Goal: Task Accomplishment & Management: Complete application form

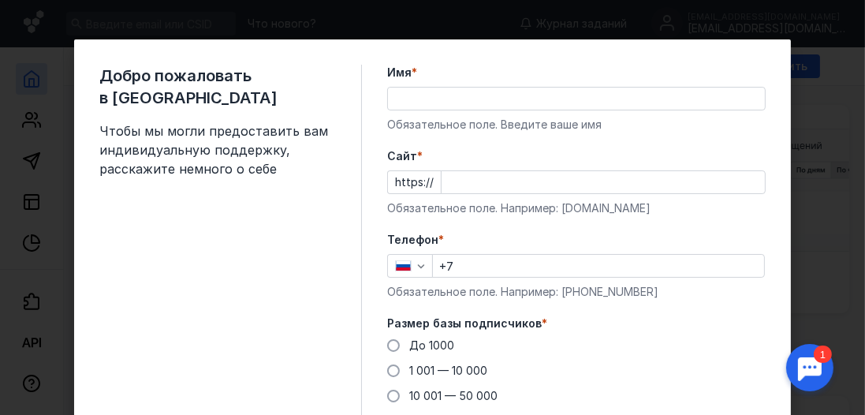
click at [584, 99] on input "Имя *" at bounding box center [576, 99] width 377 height 22
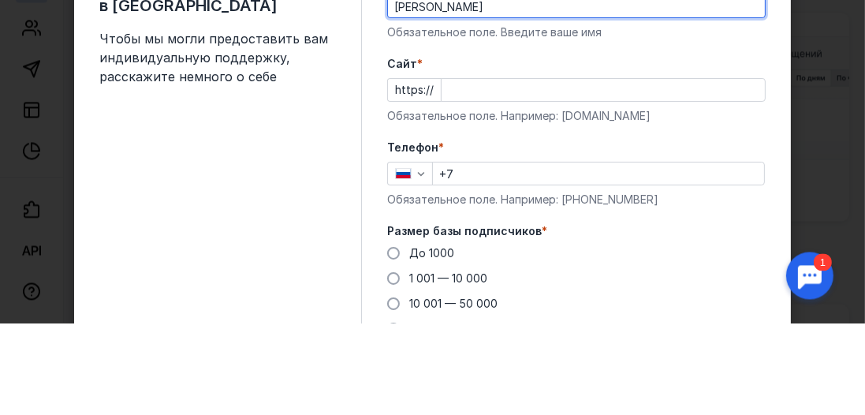
type input "[PERSON_NAME]"
click at [554, 178] on input "Cайт *" at bounding box center [602, 182] width 323 height 22
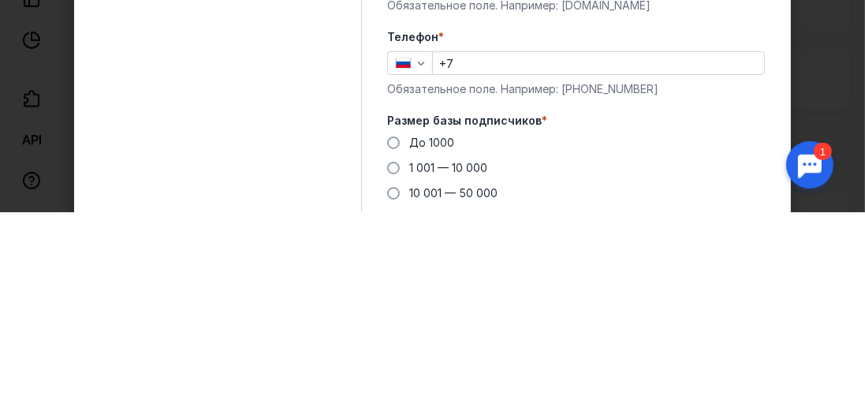
type input "[DOMAIN_NAME]"
click at [553, 260] on input "+7" at bounding box center [598, 266] width 331 height 22
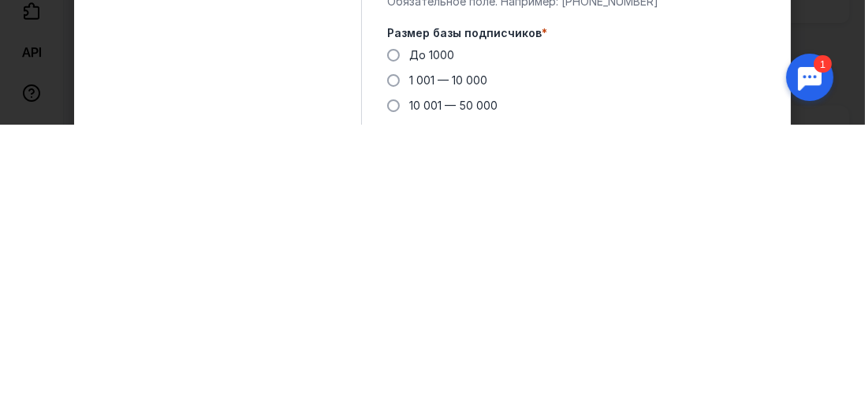
scroll to position [3, 0]
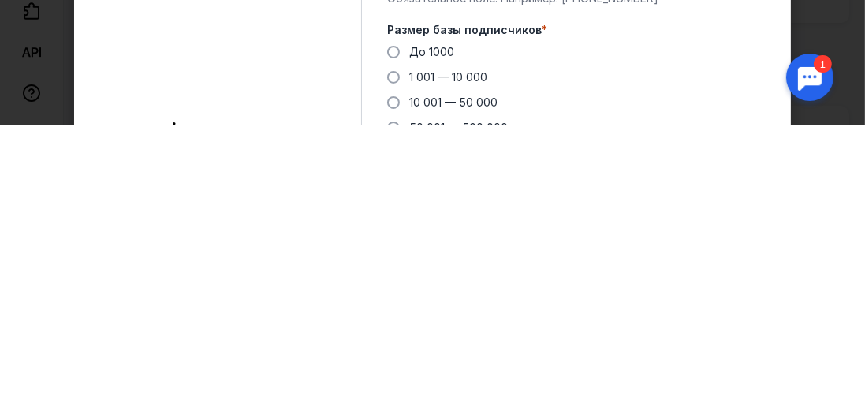
type input "[PHONE_NUMBER]"
click at [434, 341] on span "До 1000" at bounding box center [431, 341] width 45 height 13
click at [0, 0] on input "До 1000" at bounding box center [0, 0] width 0 height 0
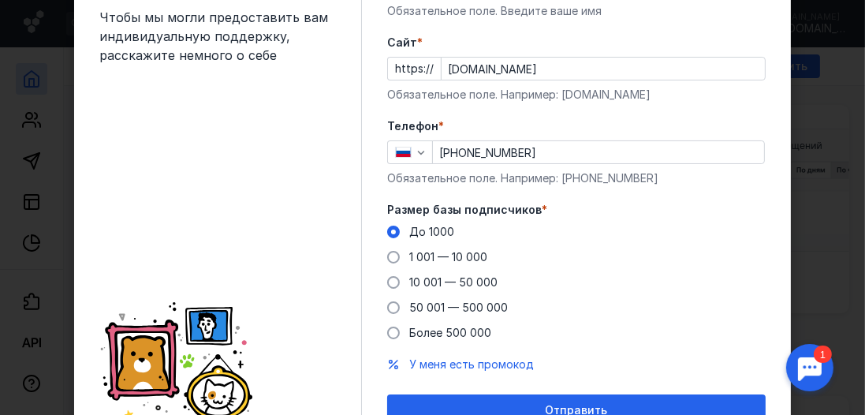
scroll to position [114, 0]
click at [639, 413] on div "Отправить" at bounding box center [576, 410] width 363 height 13
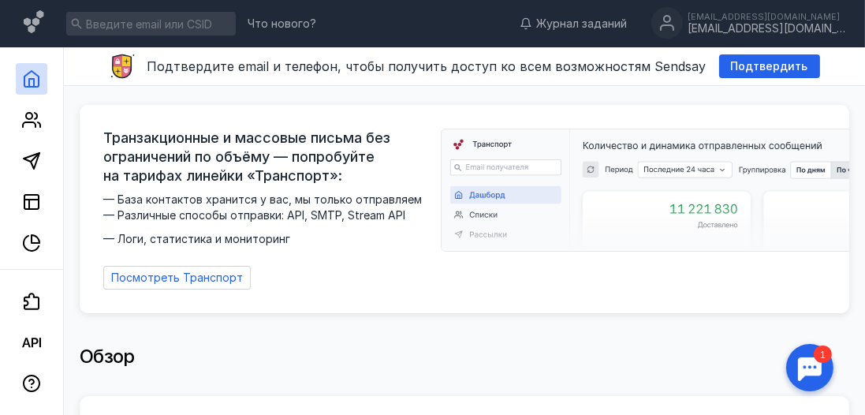
click at [753, 64] on span "Подтвердить" at bounding box center [769, 66] width 77 height 13
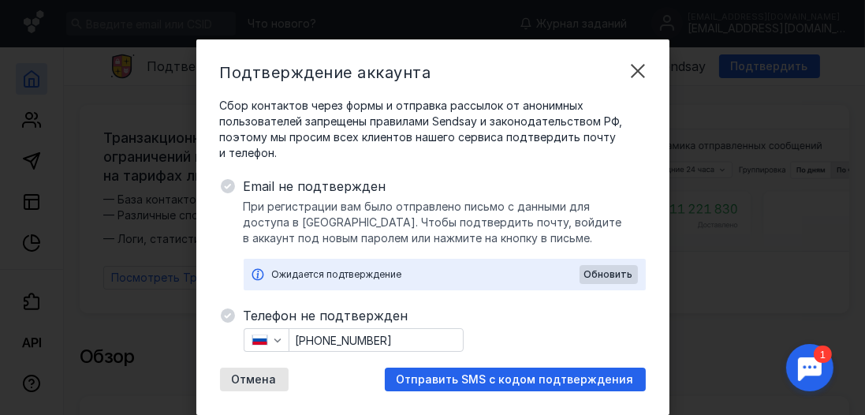
click at [574, 374] on span "Отправить SMS с кодом подтверждения" at bounding box center [515, 379] width 237 height 13
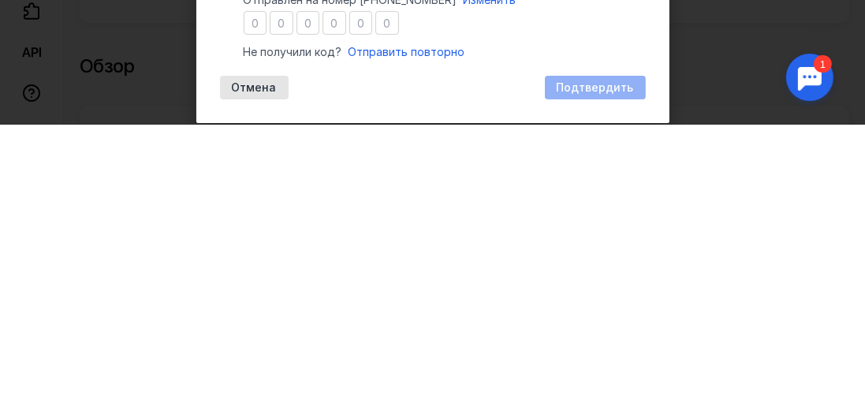
scroll to position [67, 0]
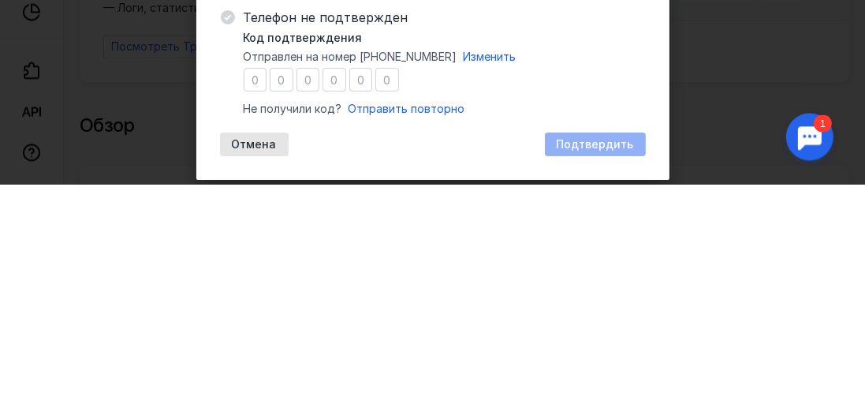
type input "7"
type input "6"
type input "7"
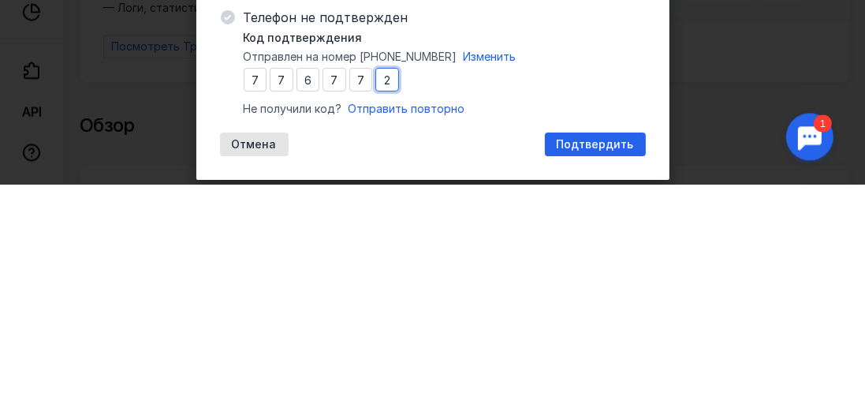
type input "2"
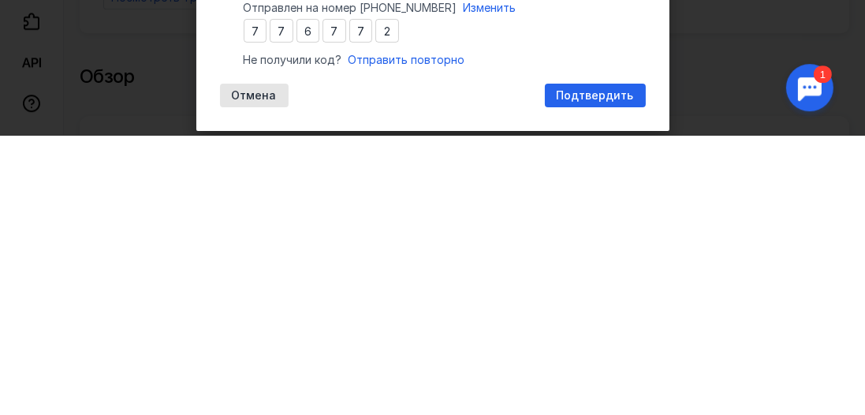
click at [613, 380] on span "Подтвердить" at bounding box center [595, 375] width 77 height 13
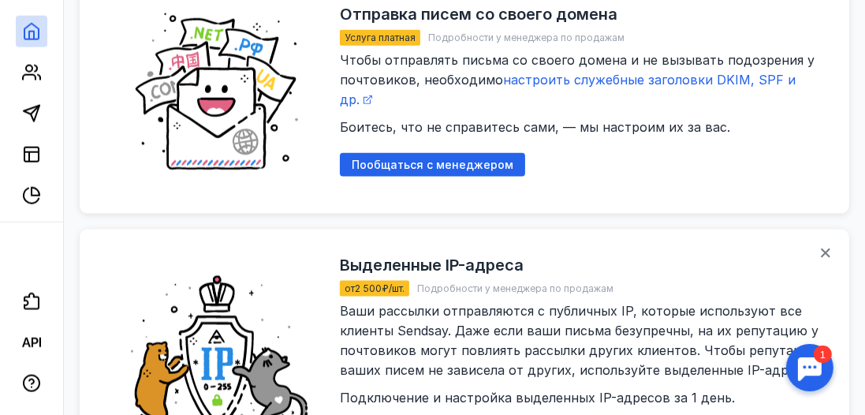
scroll to position [2109, 0]
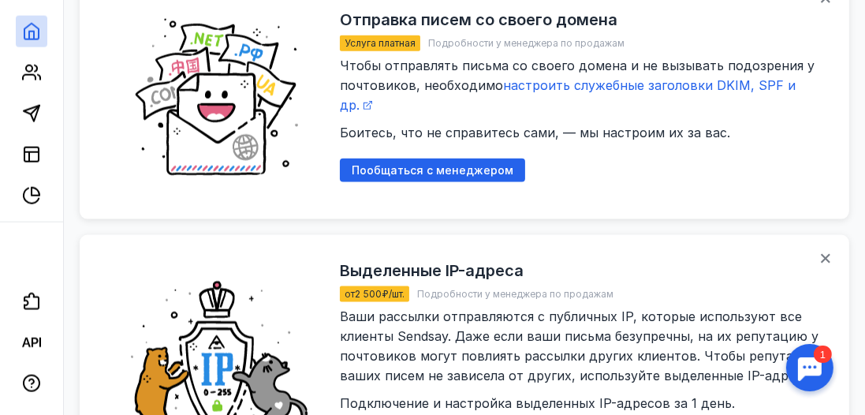
click at [25, 110] on polygon at bounding box center [32, 114] width 16 height 16
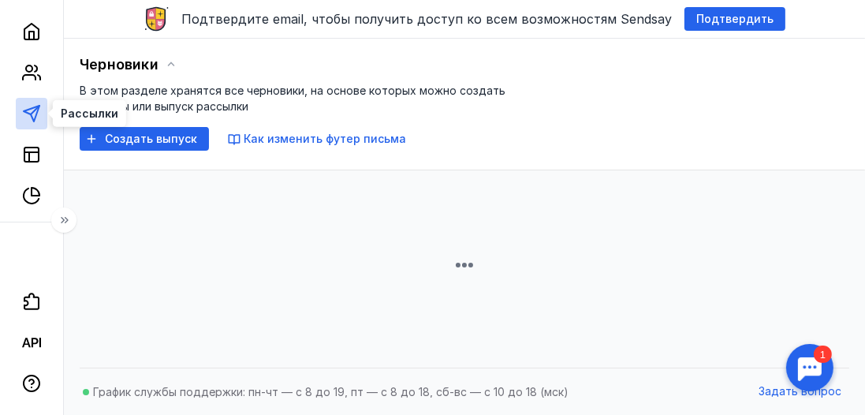
scroll to position [357, 0]
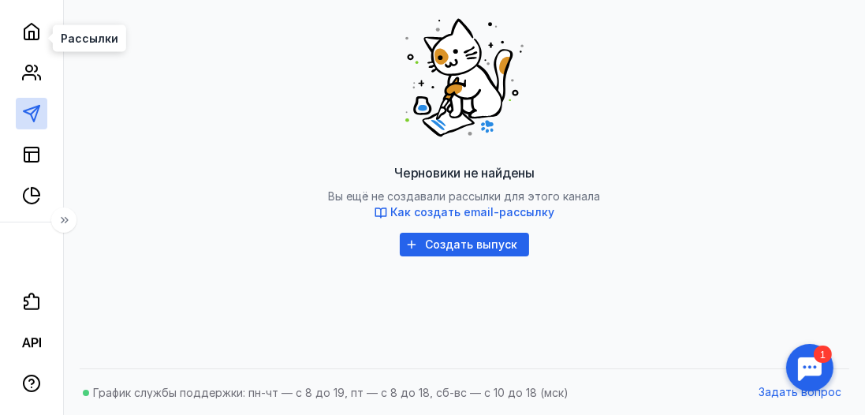
click at [69, 230] on button at bounding box center [63, 219] width 25 height 25
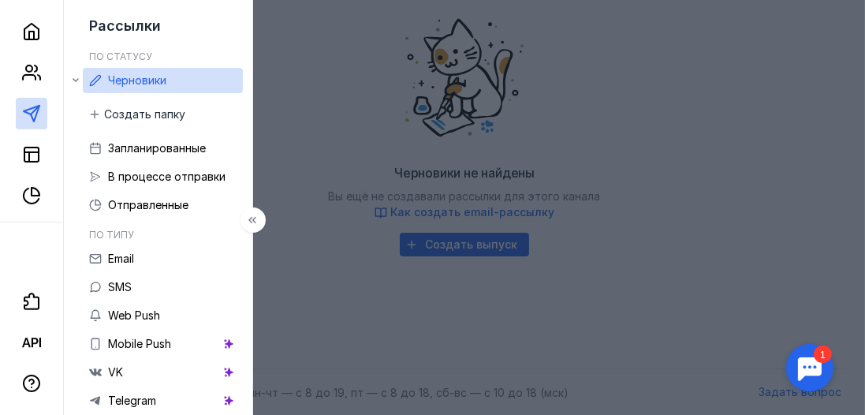
click at [69, 222] on div "Рассылки По статусу Черновики Создать папку Запланированные В процессе отправки…" at bounding box center [158, 207] width 189 height 415
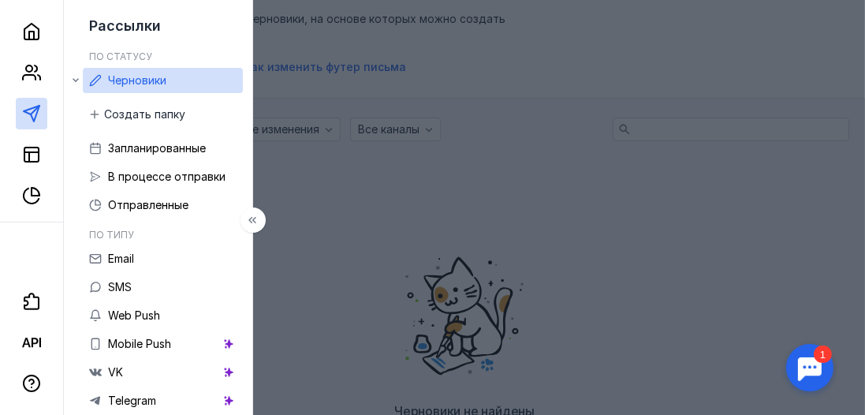
scroll to position [118, 0]
click at [188, 184] on div "В процессе отправки" at bounding box center [166, 176] width 117 height 19
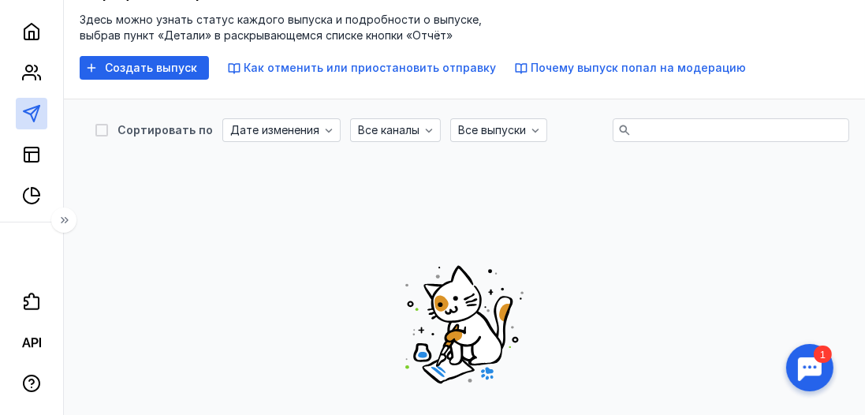
click at [73, 215] on button at bounding box center [63, 219] width 25 height 25
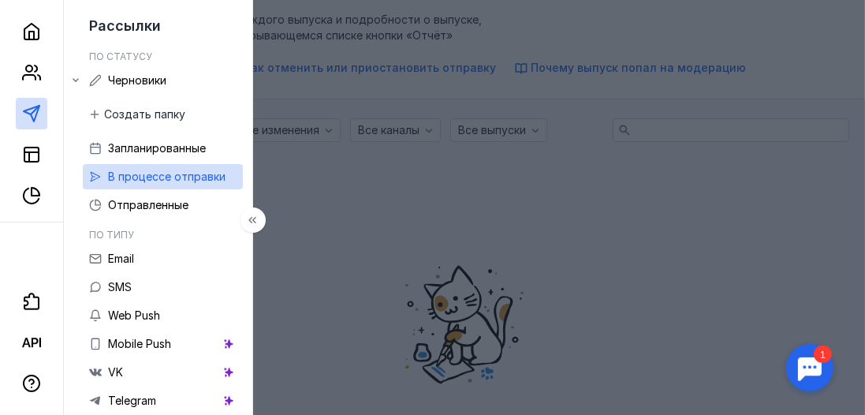
click at [180, 206] on span "Отправленные" at bounding box center [148, 204] width 80 height 13
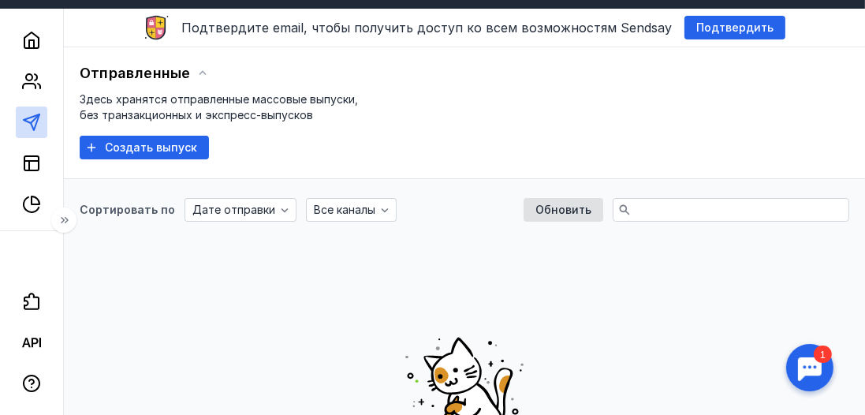
scroll to position [39, 0]
click at [253, 216] on div "Дате отправки" at bounding box center [240, 210] width 112 height 24
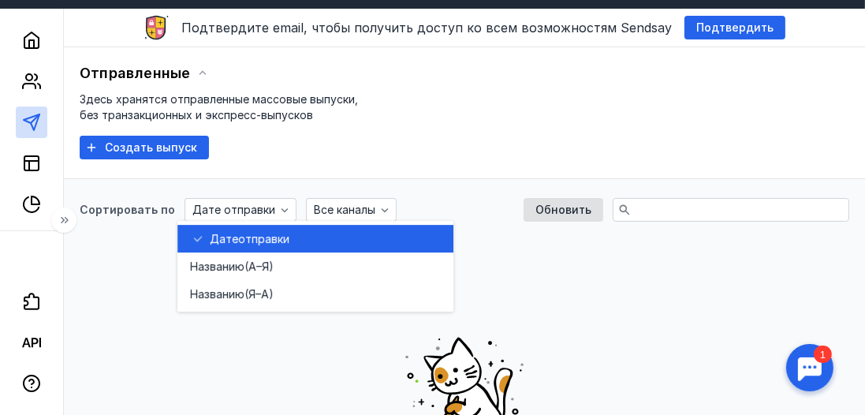
click at [253, 265] on span "(А–Я)" at bounding box center [258, 267] width 29 height 16
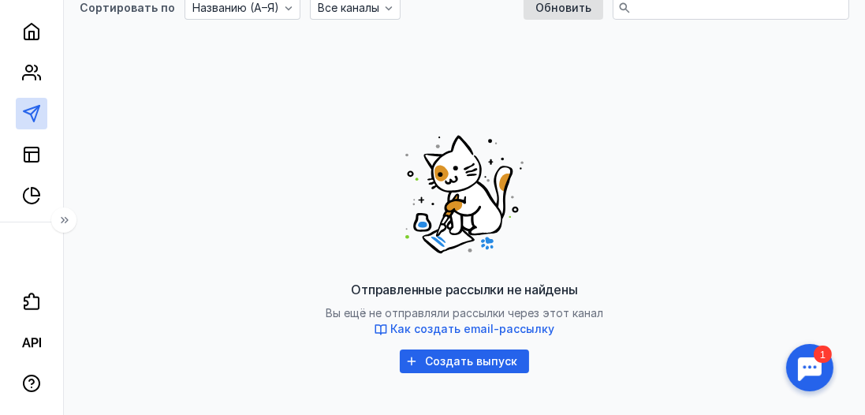
scroll to position [240, 0]
click at [475, 371] on div "Создать выпуск" at bounding box center [464, 361] width 129 height 24
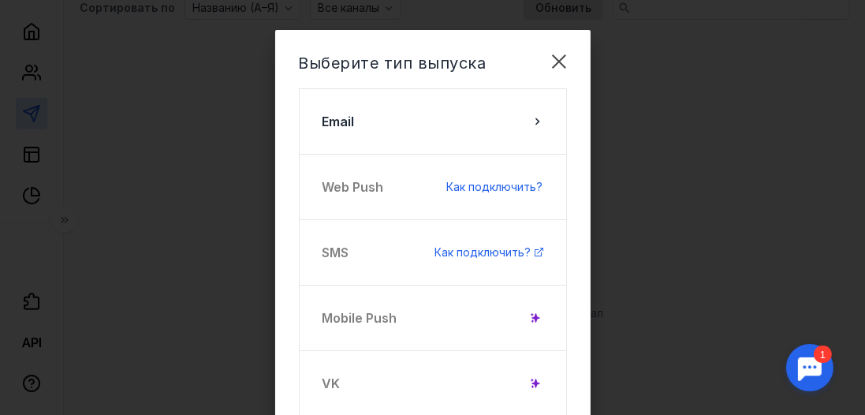
scroll to position [0, 0]
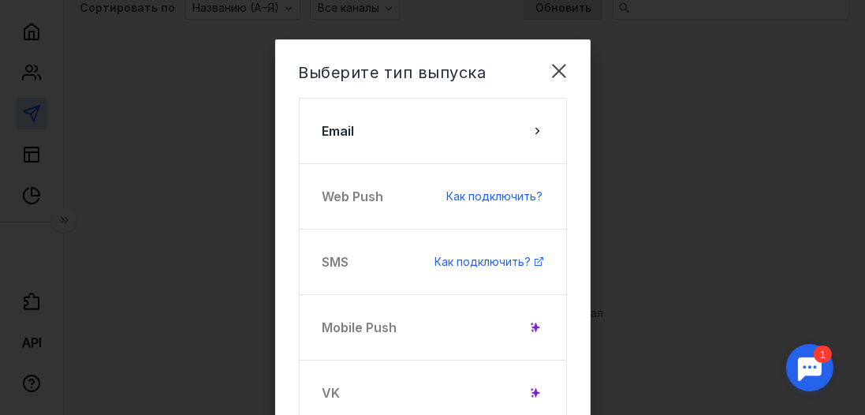
click at [584, 51] on div "Выберите тип выпуска Email Web Push Как подключить? SMS Как подключить? Mobile …" at bounding box center [432, 276] width 315 height 475
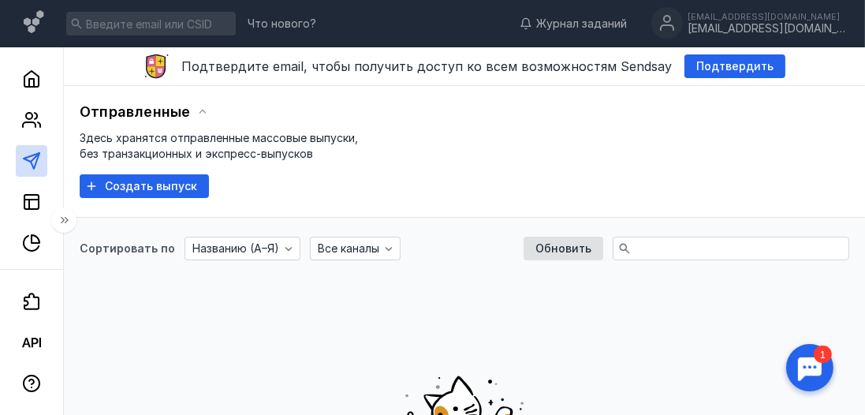
click at [177, 24] on input at bounding box center [150, 24] width 169 height 24
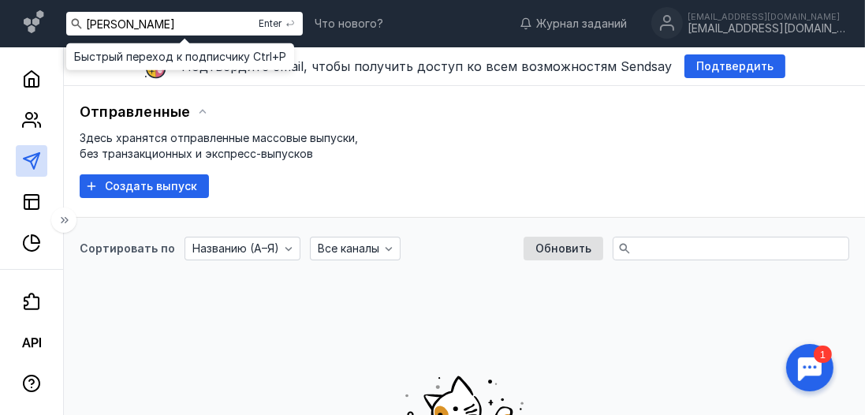
type input "Millerr"
type input "[EMAIL_ADDRESS][DOMAIN_NAME]"
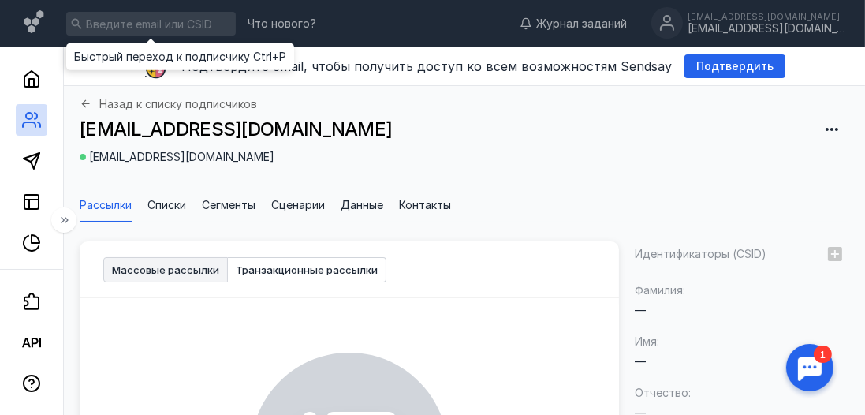
click at [162, 203] on span "Списки" at bounding box center [166, 205] width 39 height 16
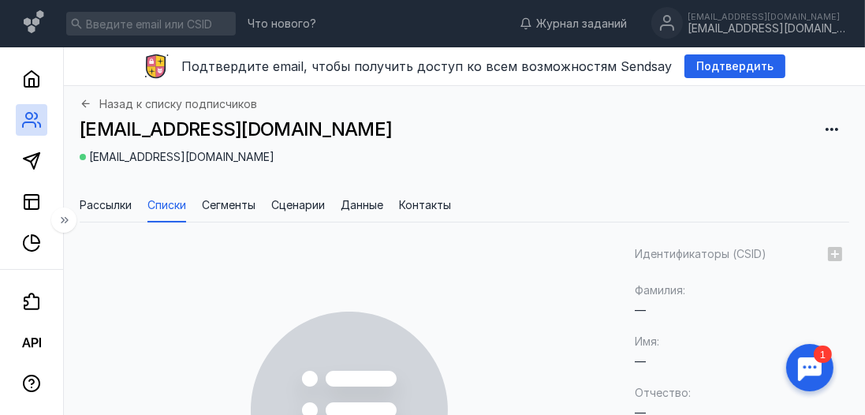
click at [237, 208] on span "Сегменты" at bounding box center [229, 205] width 54 height 16
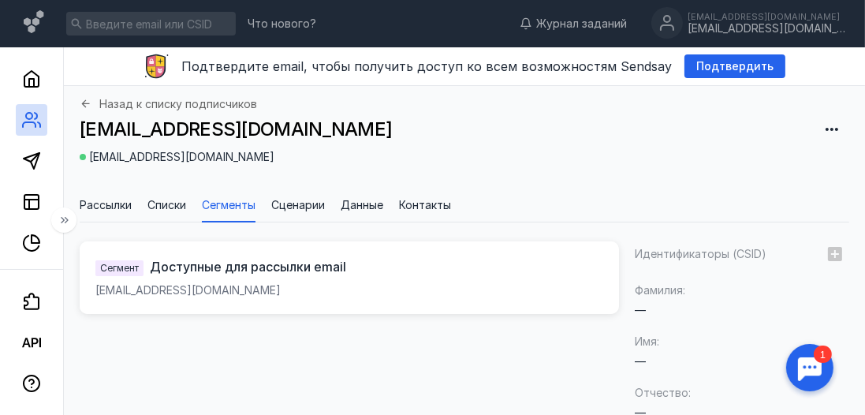
click at [374, 294] on div "Сегмент Доступные для рассылки email [EMAIL_ADDRESS][DOMAIN_NAME]" at bounding box center [349, 277] width 508 height 41
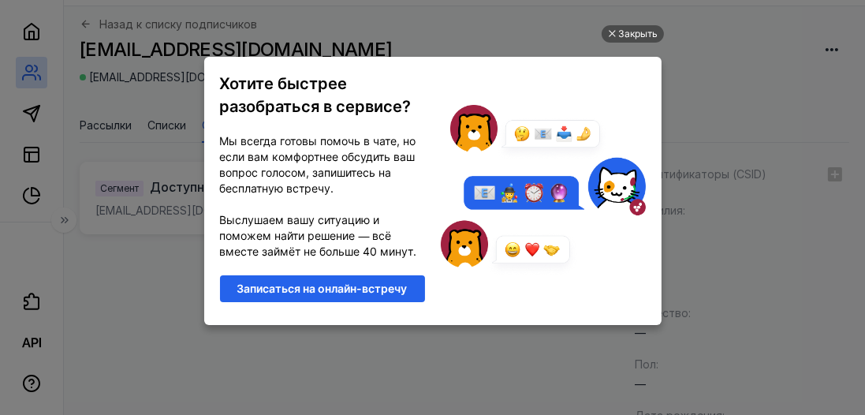
scroll to position [76, 0]
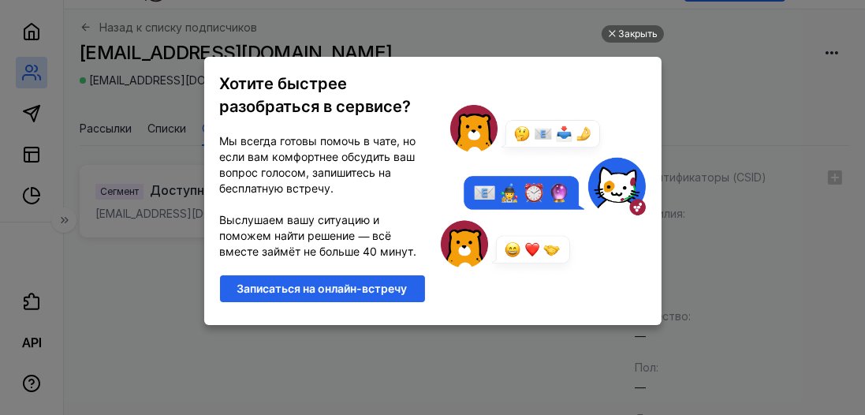
click at [640, 28] on div "Закрыть" at bounding box center [638, 33] width 39 height 17
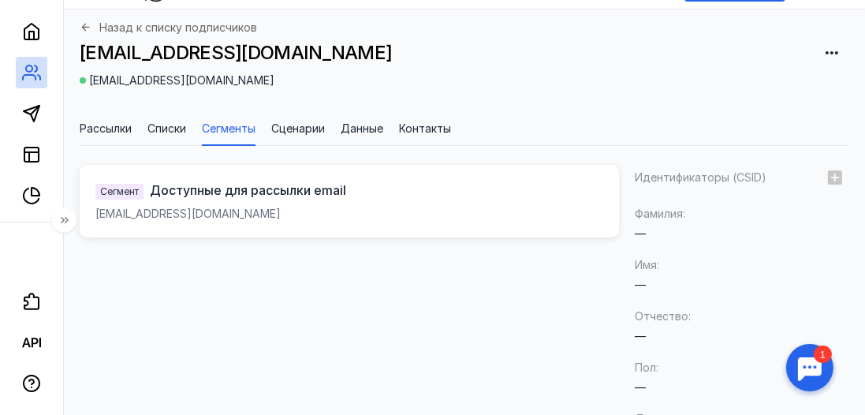
scroll to position [0, 0]
click at [305, 134] on span "Сценарии" at bounding box center [298, 129] width 54 height 16
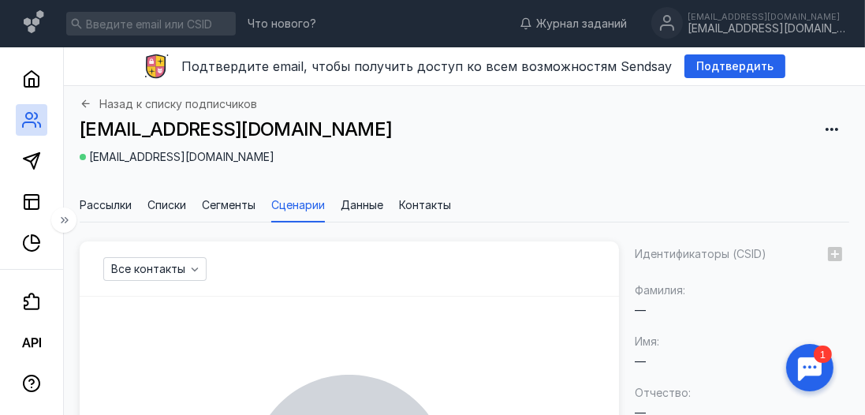
click at [364, 219] on li "Данные" at bounding box center [362, 205] width 43 height 35
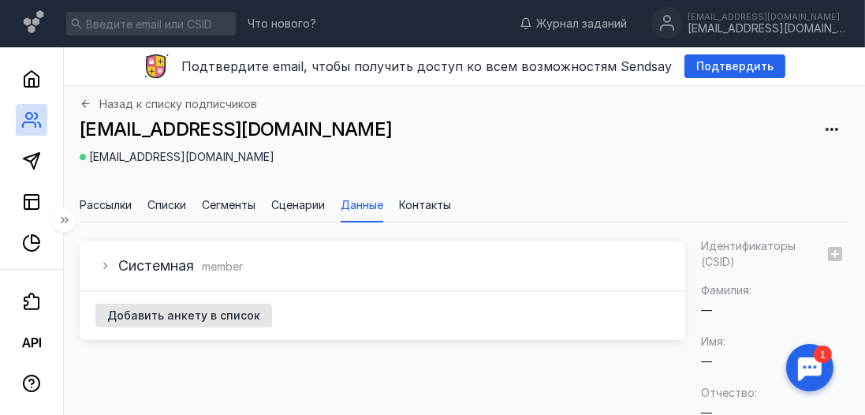
click at [439, 206] on span "Контакты" at bounding box center [425, 205] width 52 height 16
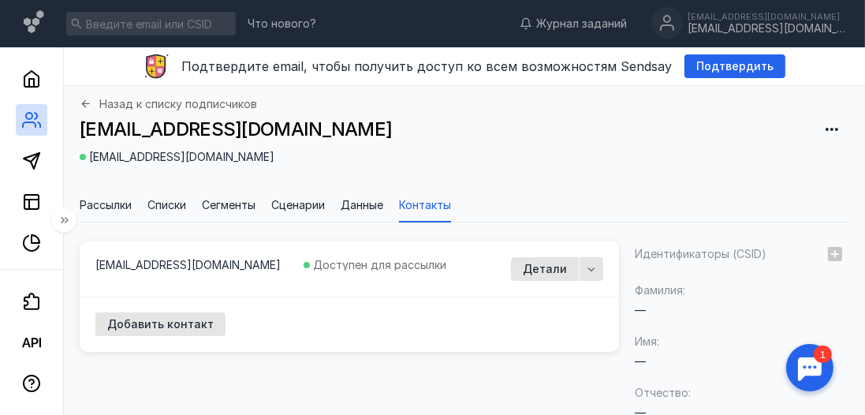
scroll to position [9, 0]
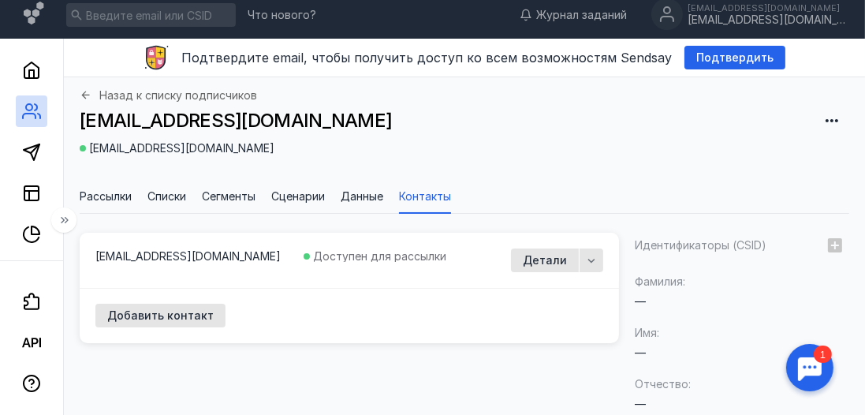
click at [575, 256] on div "Детали" at bounding box center [545, 260] width 68 height 24
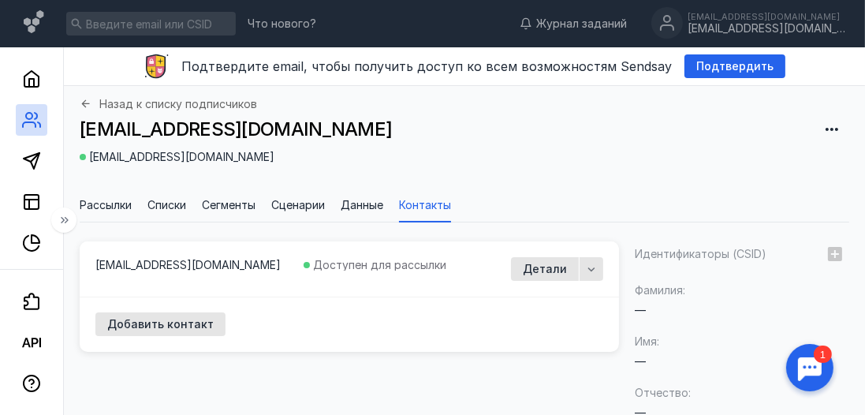
click at [65, 219] on icon at bounding box center [64, 220] width 13 height 13
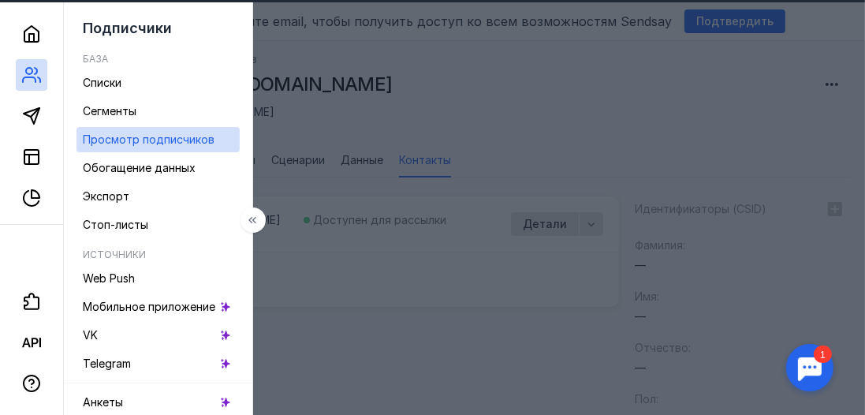
scroll to position [46, 0]
click at [26, 286] on icon at bounding box center [31, 279] width 19 height 19
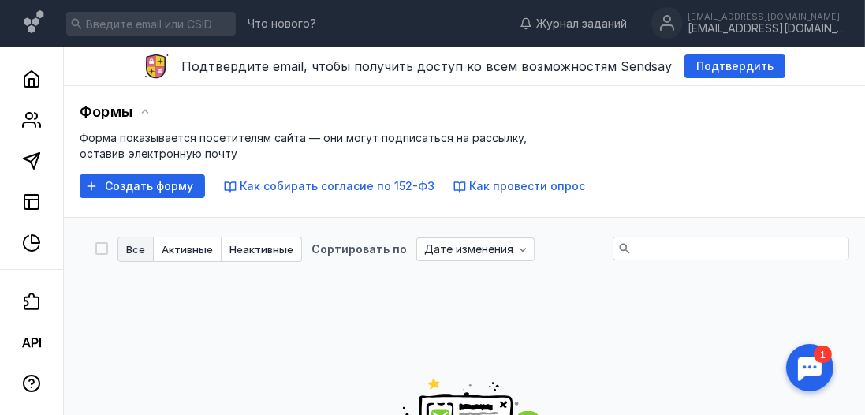
click at [39, 91] on link at bounding box center [32, 79] width 32 height 32
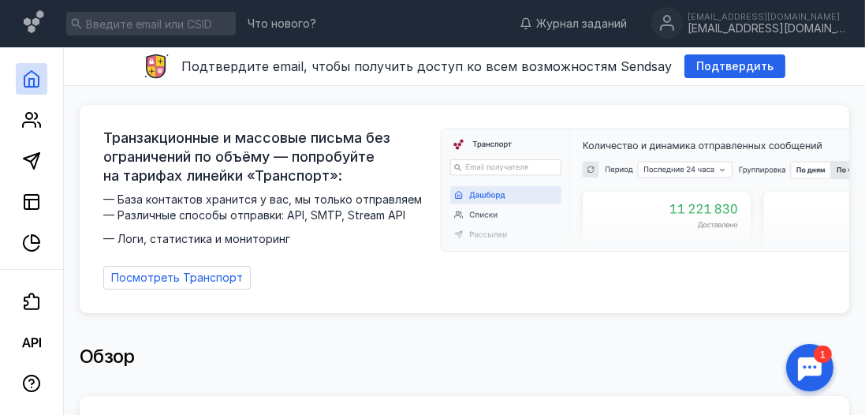
click at [784, 20] on div "[EMAIL_ADDRESS][DOMAIN_NAME]" at bounding box center [766, 16] width 158 height 9
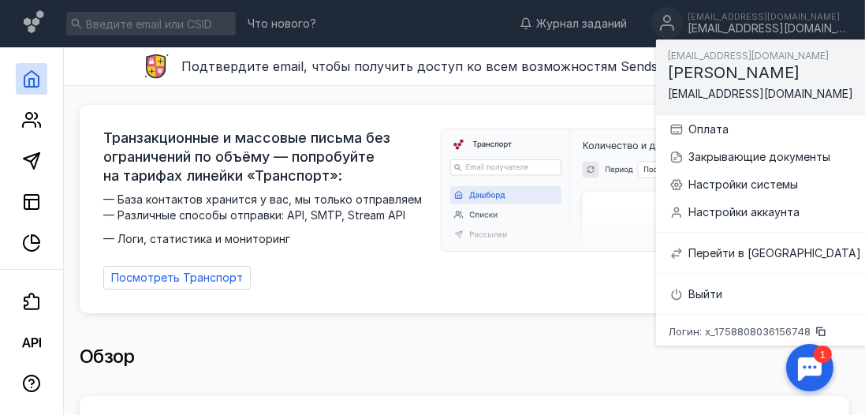
click at [796, 205] on div "Настройки аккаунта" at bounding box center [774, 212] width 173 height 16
